Goal: Navigation & Orientation: Find specific page/section

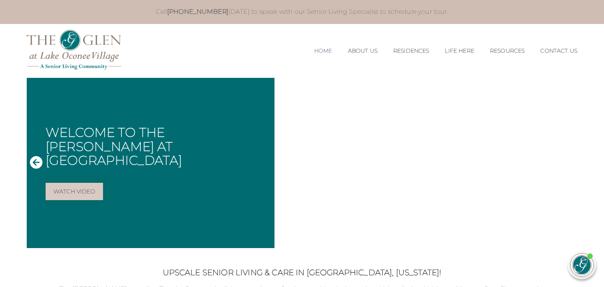
click at [317, 50] on link "Home" at bounding box center [323, 51] width 18 height 7
